Goal: Register for event/course

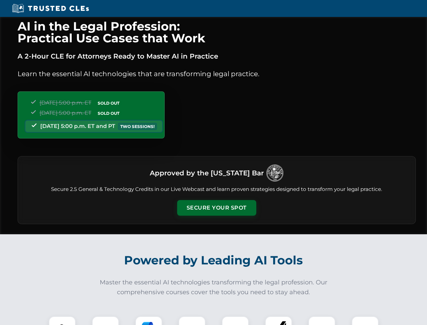
click at [216, 208] on button "Secure Your Spot" at bounding box center [216, 208] width 79 height 16
click at [62, 320] on img at bounding box center [62, 330] width 20 height 20
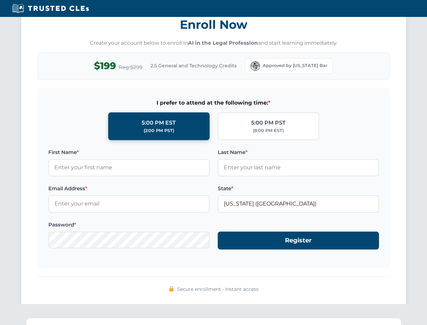
scroll to position [664, 0]
